Goal: Task Accomplishment & Management: Manage account settings

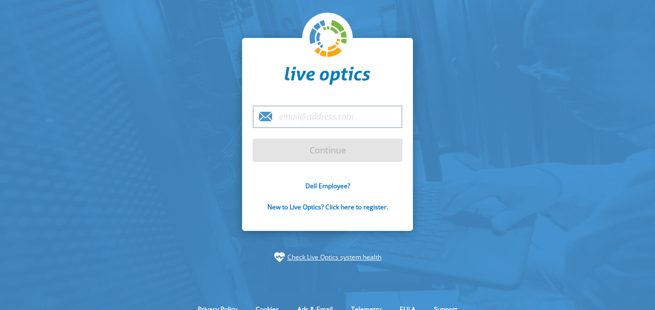
click at [304, 114] on input "email" at bounding box center [328, 116] width 150 height 23
click at [318, 115] on input "email" at bounding box center [328, 116] width 150 height 23
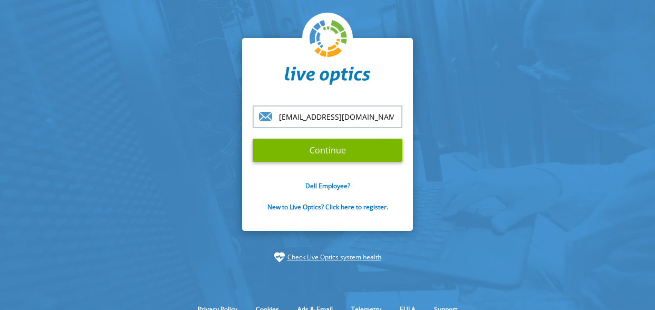
click at [280, 114] on input "[EMAIL_ADDRESS][DOMAIN_NAME]" at bounding box center [328, 116] width 150 height 23
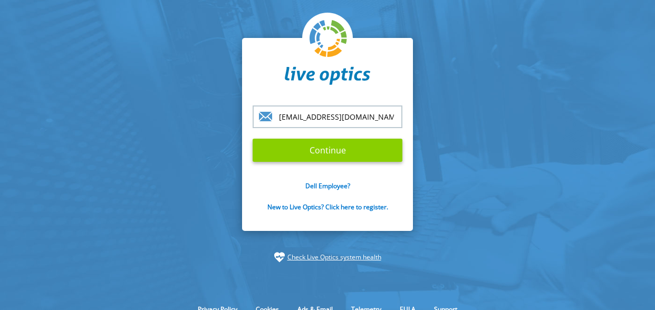
type input "[EMAIL_ADDRESS][DOMAIN_NAME]"
click at [318, 152] on input "Continue" at bounding box center [328, 150] width 150 height 23
click at [280, 143] on input "Continue" at bounding box center [328, 150] width 150 height 23
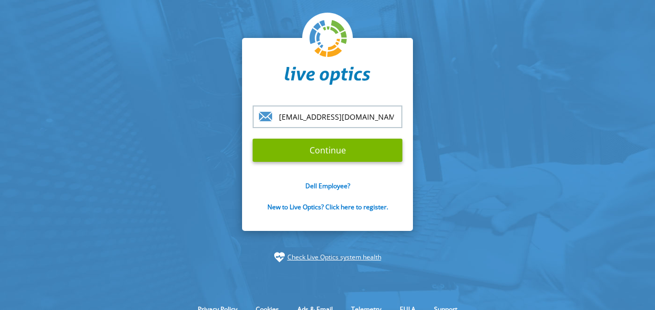
click at [380, 111] on input "[EMAIL_ADDRESS][DOMAIN_NAME]" at bounding box center [328, 116] width 150 height 23
click at [241, 132] on section "[EMAIL_ADDRESS][DOMAIN_NAME] Continue Dell Employee? New to Live Optics? Click …" at bounding box center [327, 150] width 655 height 301
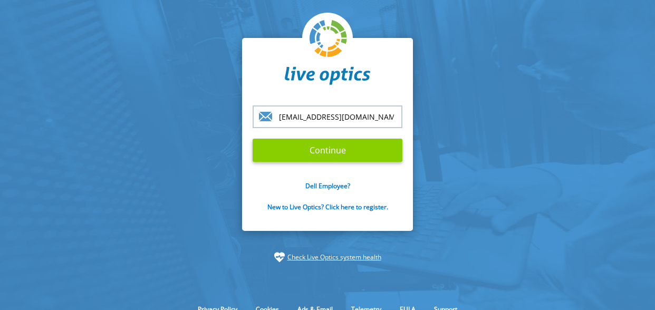
click at [318, 148] on input "Continue" at bounding box center [328, 150] width 150 height 23
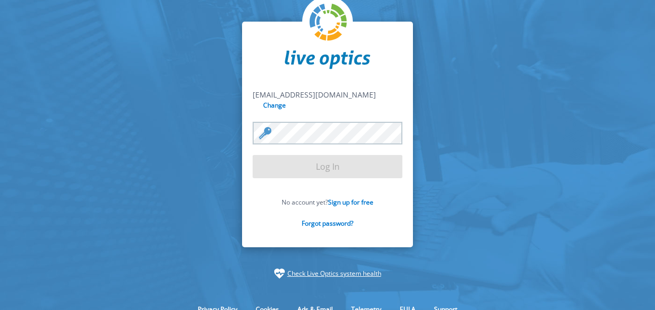
click at [318, 148] on form "[EMAIL_ADDRESS][DOMAIN_NAME] [EMAIL_ADDRESS][DOMAIN_NAME] Change Log In No acco…" at bounding box center [328, 165] width 150 height 150
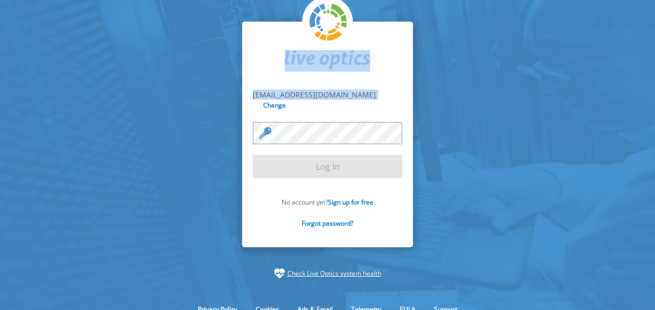
drag, startPoint x: 250, startPoint y: 102, endPoint x: 346, endPoint y: 102, distance: 96.5
click at [346, 102] on div "[EMAIL_ADDRESS][DOMAIN_NAME] [EMAIL_ADDRESS][DOMAIN_NAME] Change Log In No acco…" at bounding box center [327, 135] width 171 height 226
click at [346, 102] on div "[EMAIL_ADDRESS][DOMAIN_NAME] [EMAIL_ADDRESS][DOMAIN_NAME] Change" at bounding box center [328, 100] width 150 height 21
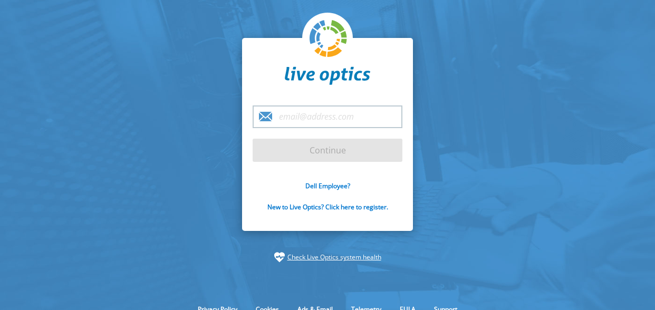
click at [332, 111] on input "email" at bounding box center [328, 116] width 150 height 23
type input "[EMAIL_ADDRESS][DOMAIN_NAME]"
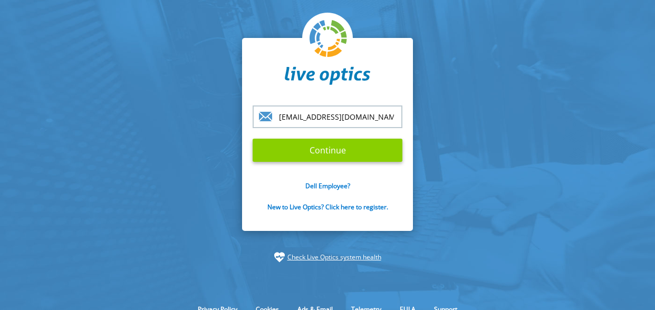
click at [296, 150] on input "Continue" at bounding box center [328, 150] width 150 height 23
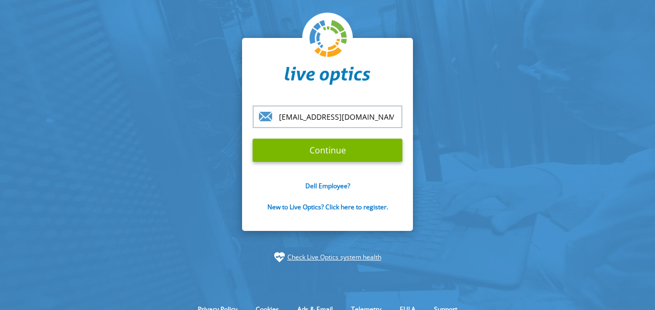
click at [383, 115] on input "[EMAIL_ADDRESS][DOMAIN_NAME]" at bounding box center [328, 116] width 150 height 23
drag, startPoint x: 379, startPoint y: 95, endPoint x: 374, endPoint y: 96, distance: 5.4
click at [379, 95] on div "[EMAIL_ADDRESS][DOMAIN_NAME] Continue Dell Employee? New to Live Optics? Click …" at bounding box center [327, 134] width 171 height 193
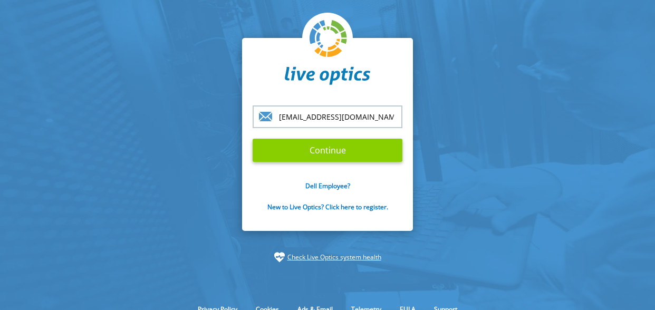
click at [329, 148] on input "Continue" at bounding box center [328, 150] width 150 height 23
